Goal: Transaction & Acquisition: Purchase product/service

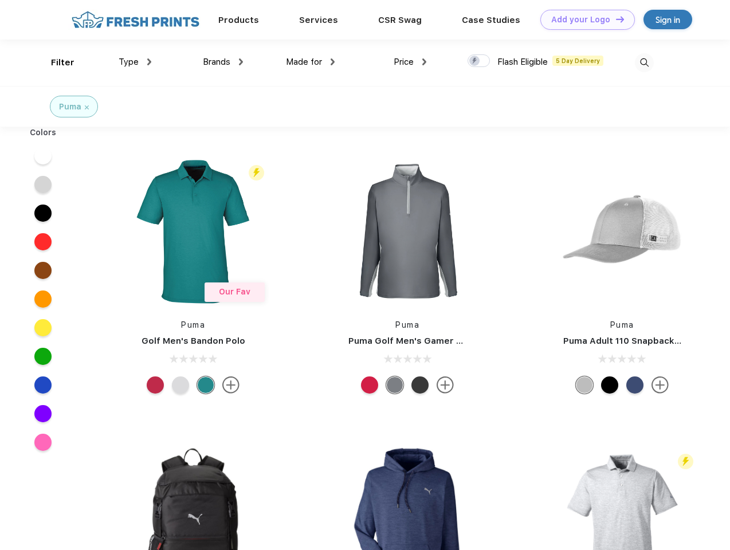
click at [583, 19] on link "Add your Logo Design Tool" at bounding box center [587, 20] width 95 height 20
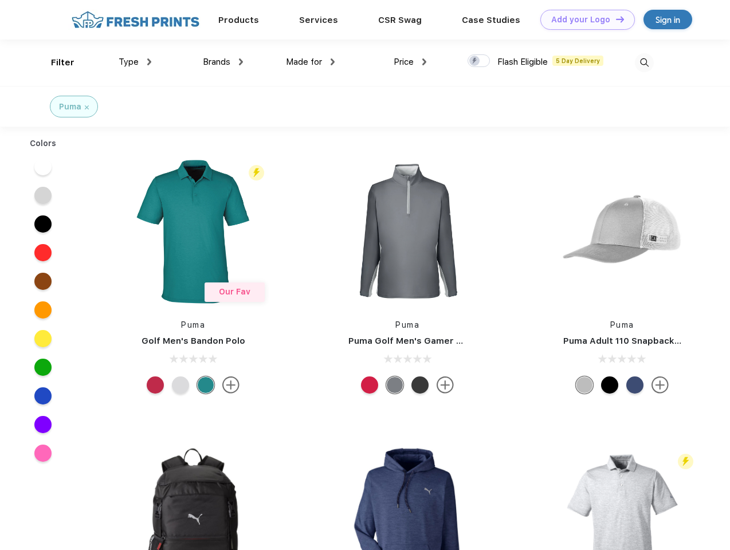
click at [0, 0] on div "Design Tool" at bounding box center [0, 0] width 0 height 0
click at [615, 19] on link "Add your Logo Design Tool" at bounding box center [587, 20] width 95 height 20
click at [55, 62] on div "Filter" at bounding box center [62, 62] width 23 height 13
click at [135, 62] on span "Type" at bounding box center [129, 62] width 20 height 10
click at [223, 62] on span "Brands" at bounding box center [216, 62] width 27 height 10
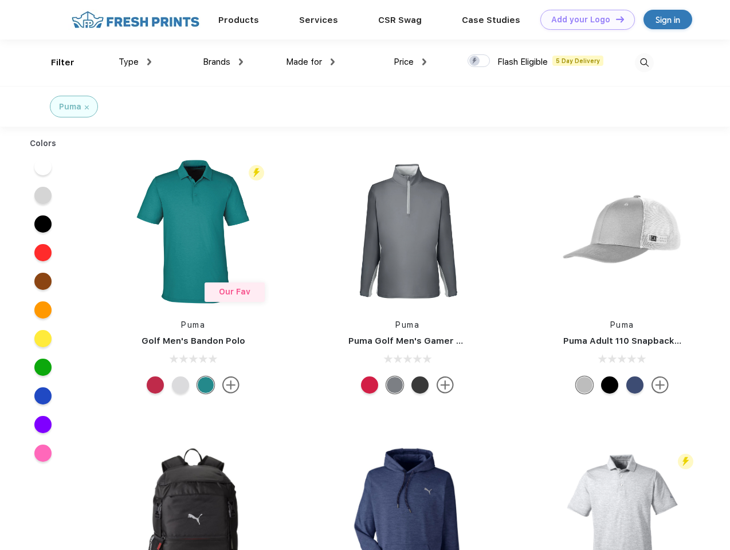
click at [311, 62] on span "Made for" at bounding box center [304, 62] width 36 height 10
click at [410, 62] on span "Price" at bounding box center [404, 62] width 20 height 10
click at [479, 61] on div at bounding box center [478, 60] width 22 height 13
click at [475, 61] on input "checkbox" at bounding box center [470, 57] width 7 height 7
click at [644, 62] on img at bounding box center [644, 62] width 19 height 19
